Goal: Task Accomplishment & Management: Manage account settings

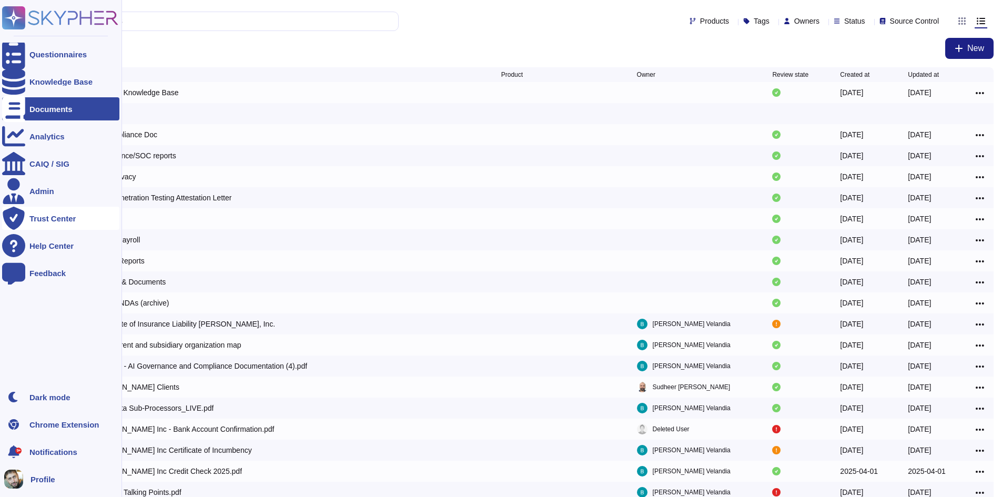
click at [55, 207] on div "Trust Center" at bounding box center [60, 218] width 117 height 23
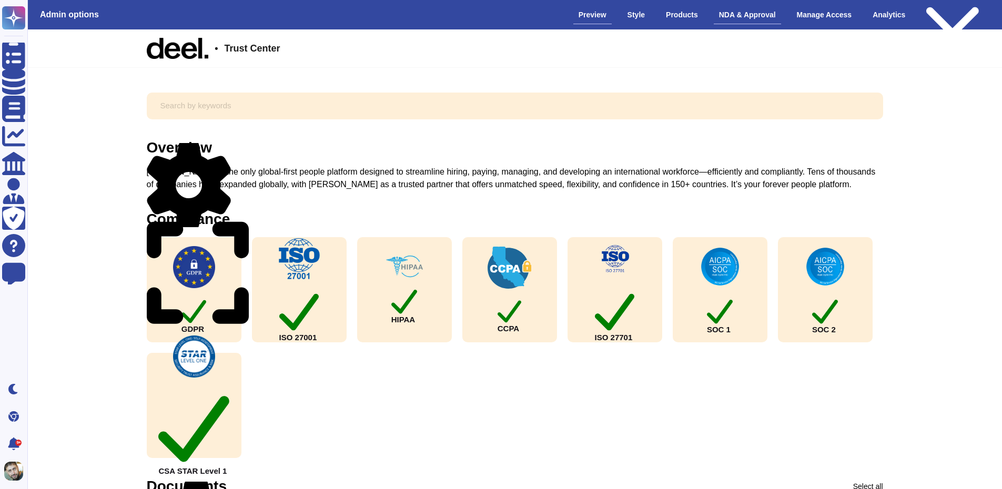
click at [756, 18] on div "NDA & Approval" at bounding box center [747, 15] width 67 height 18
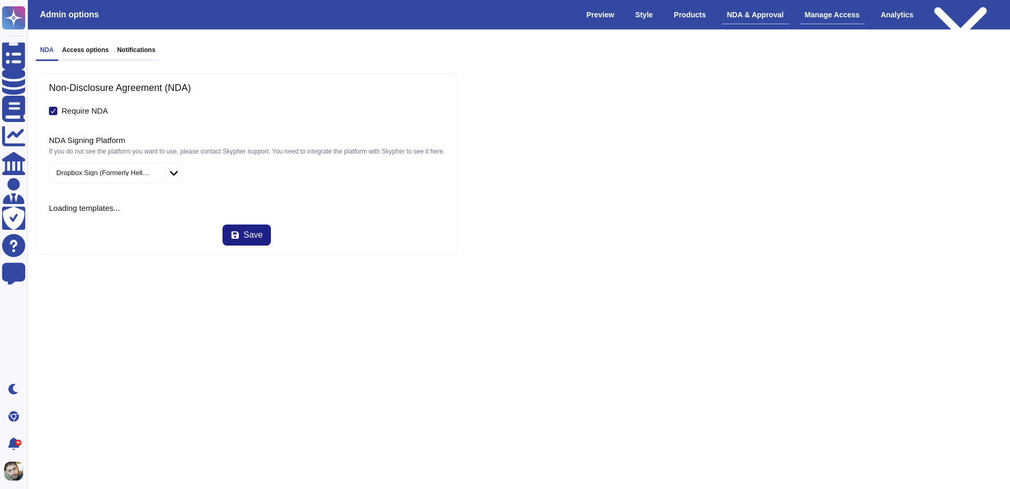
click at [851, 14] on div "Manage Access" at bounding box center [833, 15] width 66 height 18
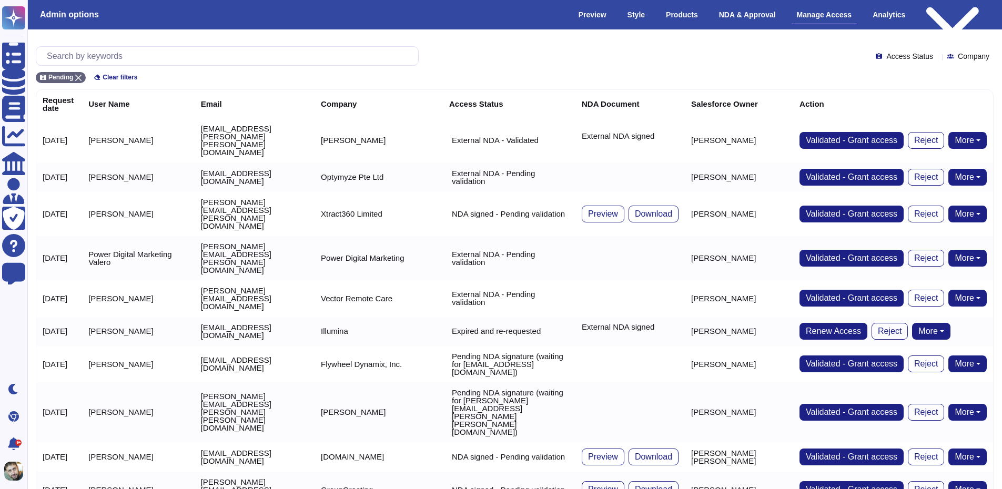
scroll to position [1425, 0]
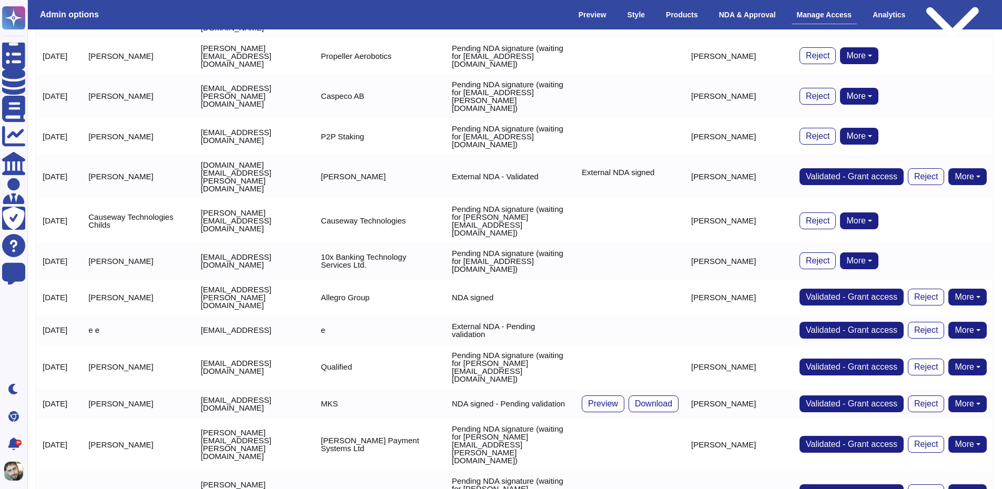
scroll to position [1518, 0]
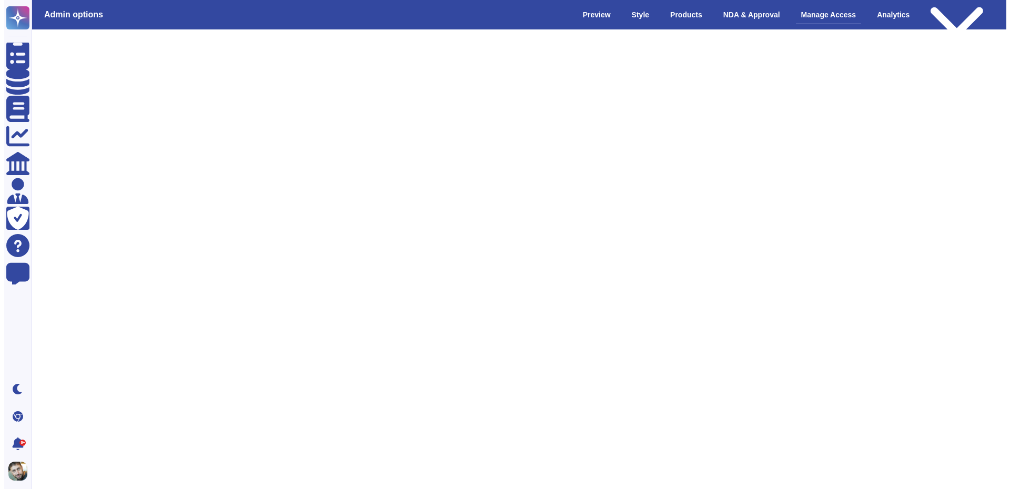
scroll to position [0, 0]
